Goal: Transaction & Acquisition: Download file/media

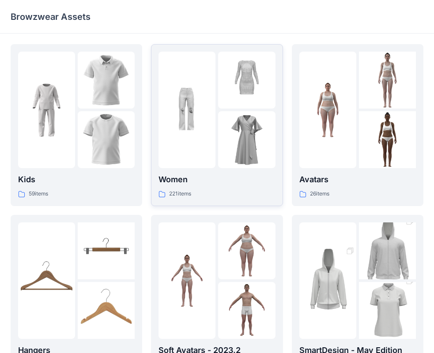
click at [225, 116] on img at bounding box center [246, 139] width 57 height 57
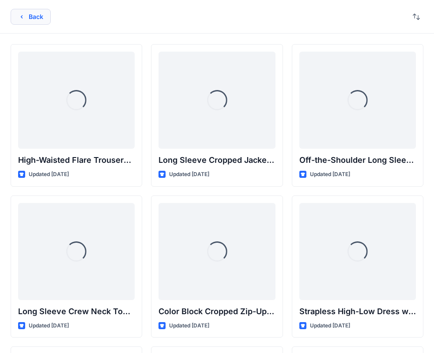
click at [34, 19] on button "Back" at bounding box center [31, 17] width 40 height 16
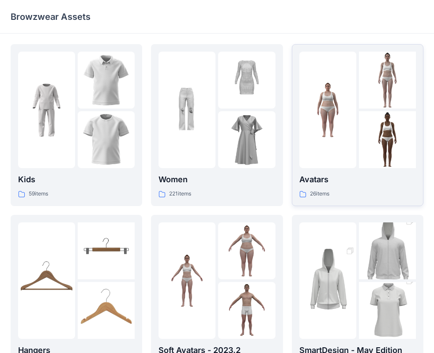
click at [346, 116] on img at bounding box center [327, 110] width 57 height 57
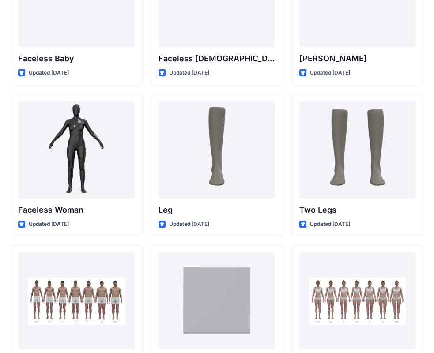
scroll to position [529, 0]
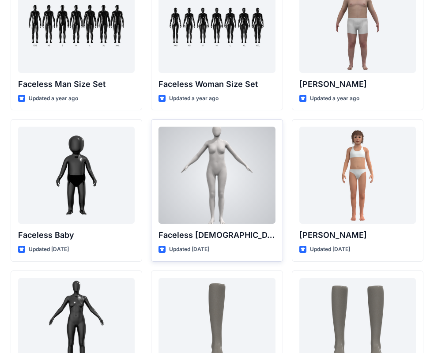
click at [226, 162] on div at bounding box center [216, 175] width 116 height 97
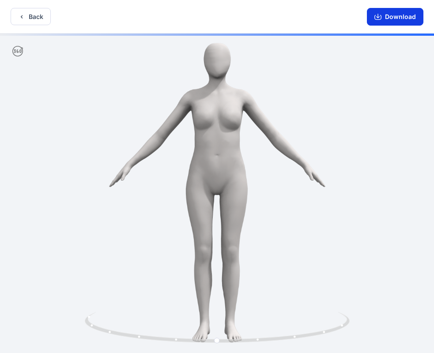
click at [400, 16] on button "Download" at bounding box center [395, 17] width 56 height 18
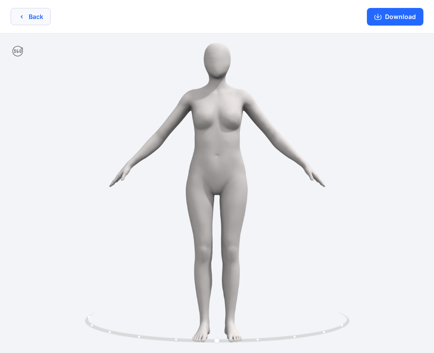
click at [30, 19] on button "Back" at bounding box center [31, 16] width 40 height 17
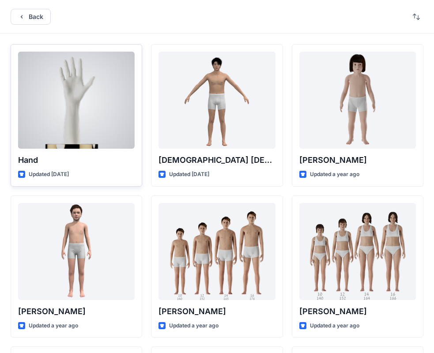
click at [69, 173] on p "Updated [DATE]" at bounding box center [49, 174] width 40 height 9
click at [101, 111] on div at bounding box center [76, 100] width 116 height 97
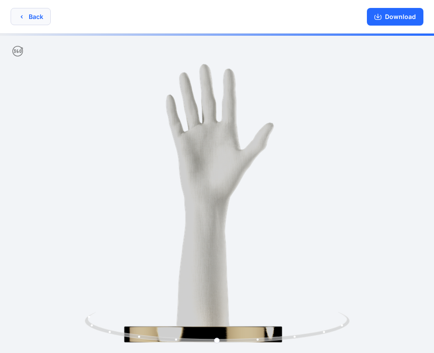
click at [25, 16] on button "Back" at bounding box center [31, 16] width 40 height 17
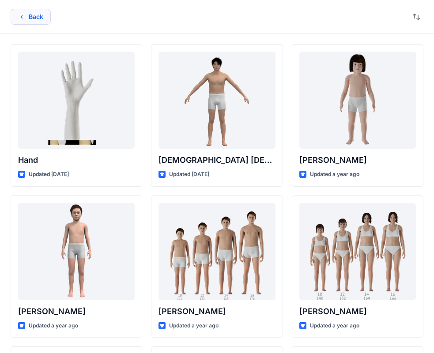
click at [30, 17] on button "Back" at bounding box center [31, 17] width 40 height 16
